Goal: Information Seeking & Learning: Compare options

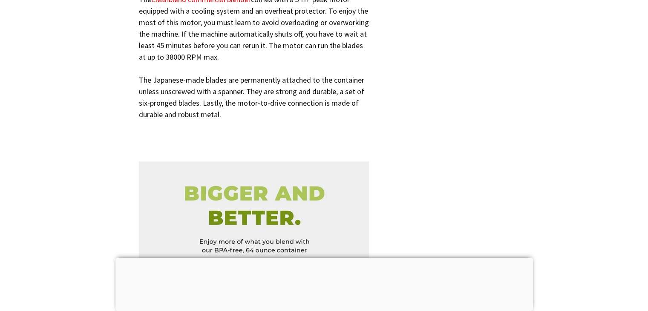
scroll to position [3361, 0]
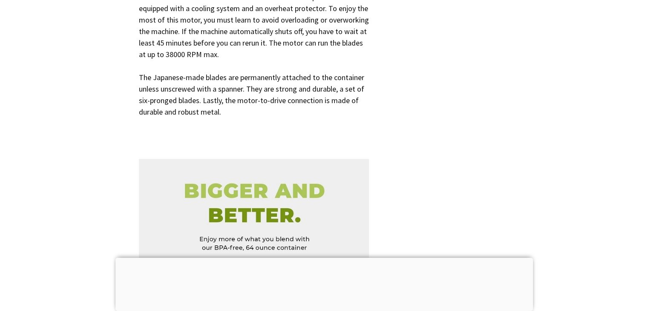
click at [92, 110] on section "The Cleanblend commercial blender comes with a 3 HP peak motor equipped with a …" at bounding box center [253, 60] width 345 height 147
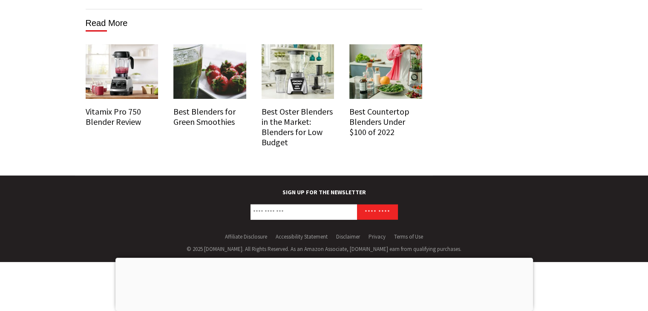
scroll to position [5590, 0]
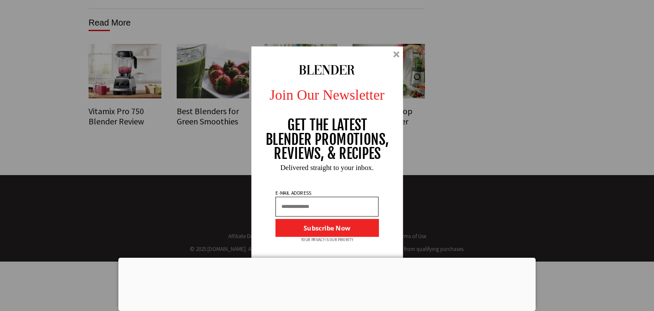
click at [394, 53] on div at bounding box center [396, 54] width 6 height 6
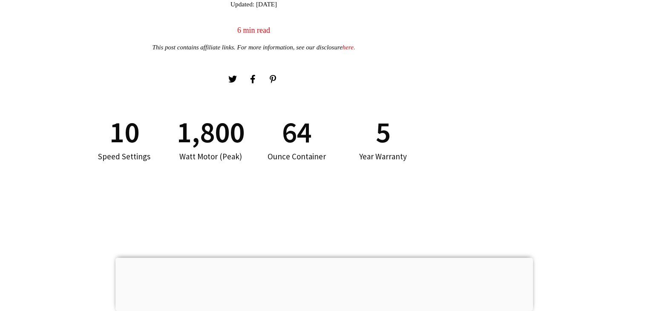
scroll to position [458, 0]
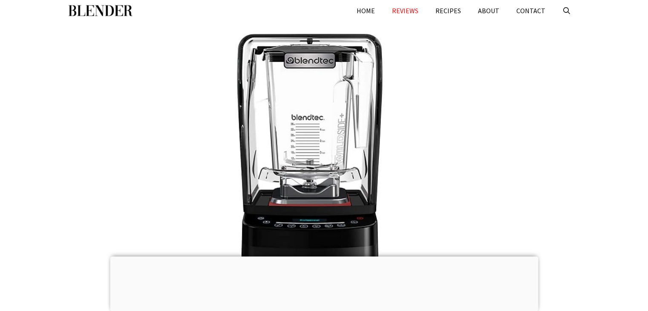
scroll to position [18, 0]
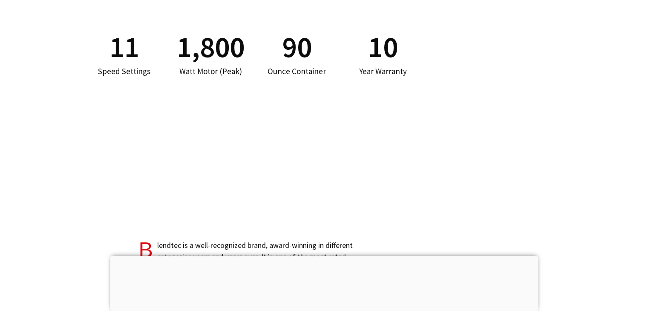
scroll to position [669, 0]
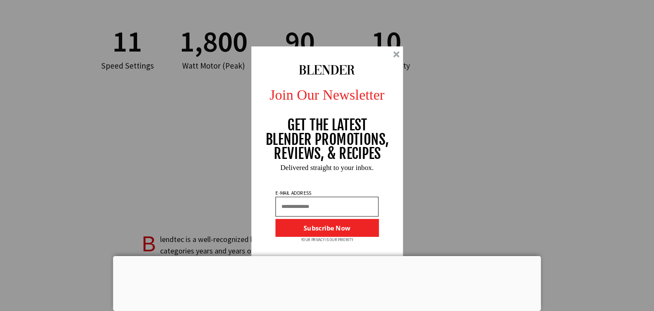
click at [395, 57] on div at bounding box center [396, 54] width 6 height 6
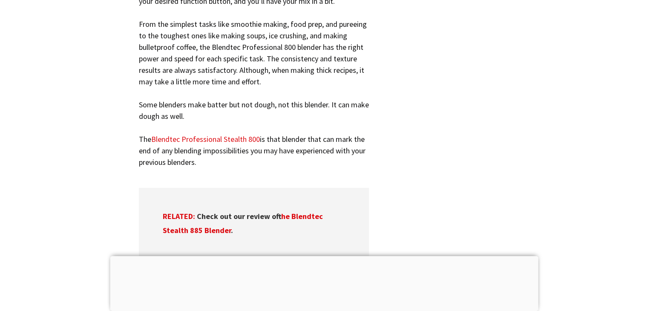
scroll to position [2457, 0]
click at [120, 118] on section "The Blendtec Professional 800 blender has the power to completely liquefy just …" at bounding box center [253, 64] width 345 height 239
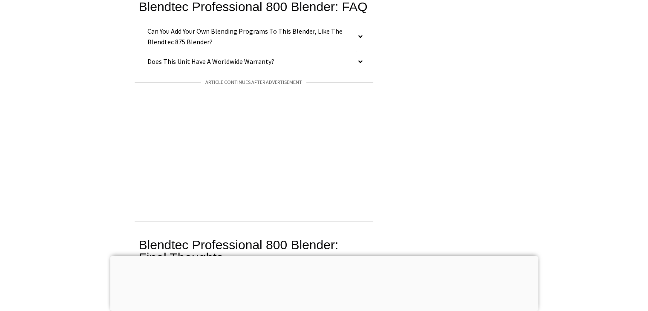
scroll to position [5005, 0]
click at [191, 43] on h2 "Can you add your own blending programs to this blender, like the Blendtec 875 b…" at bounding box center [254, 37] width 230 height 30
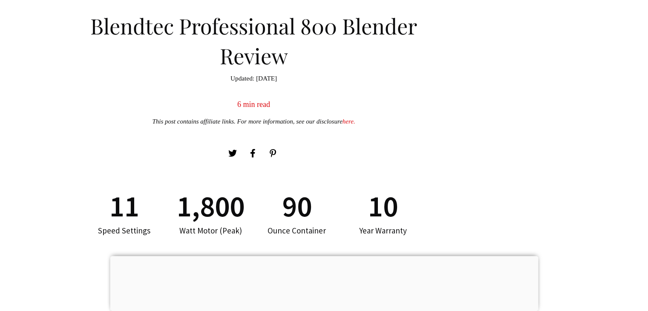
scroll to position [502, 0]
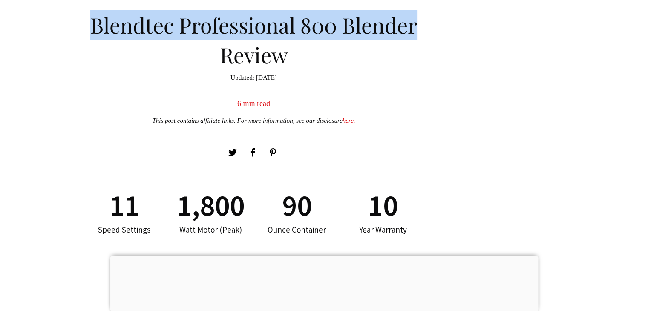
drag, startPoint x: 414, startPoint y: 32, endPoint x: 89, endPoint y: 29, distance: 325.1
click at [89, 29] on h1 "Blendtec Professional 800 Blender Review" at bounding box center [253, 38] width 345 height 64
copy h1 "Blendtec Professional 800 Blender"
